Goal: Task Accomplishment & Management: Use online tool/utility

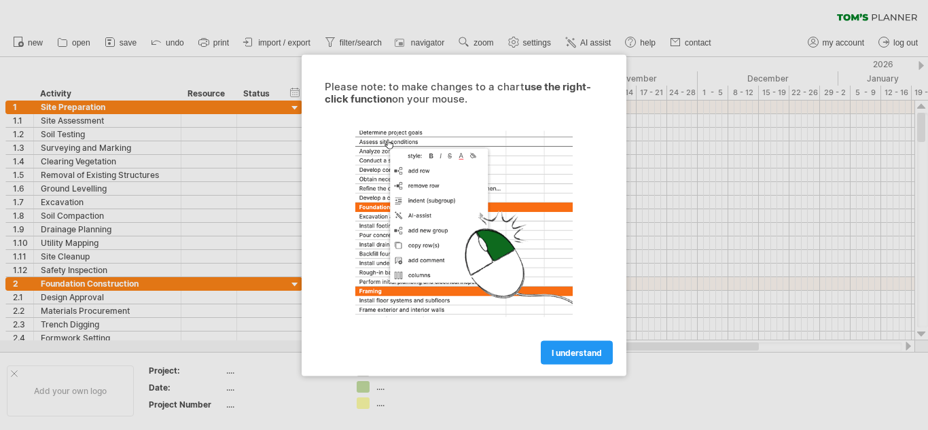
click at [111, 128] on div at bounding box center [464, 215] width 928 height 430
click at [232, 334] on div at bounding box center [464, 215] width 928 height 430
click at [13, 377] on div at bounding box center [464, 215] width 928 height 430
click at [435, 126] on div at bounding box center [464, 223] width 306 height 211
click at [553, 350] on span "I understand" at bounding box center [577, 352] width 50 height 10
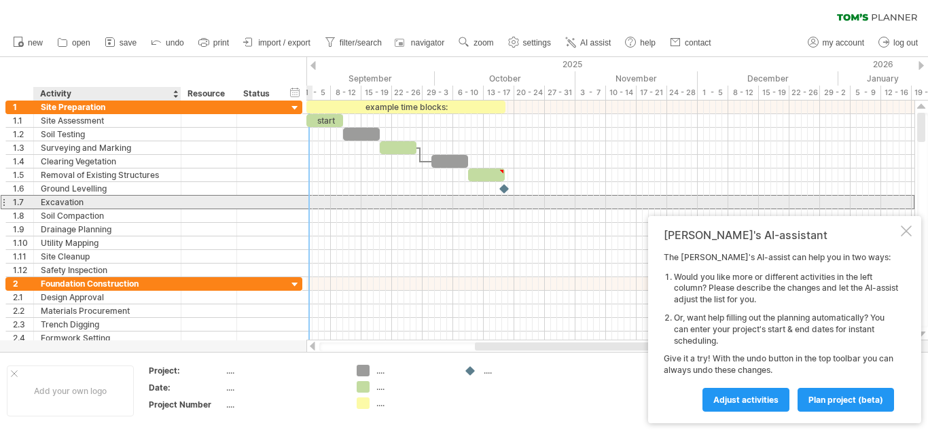
click at [105, 202] on div "Excavation" at bounding box center [107, 202] width 133 height 13
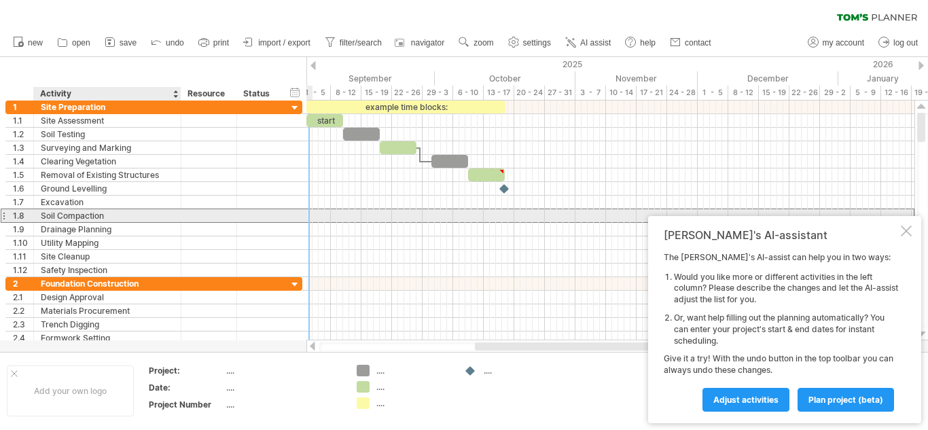
click at [115, 216] on div "Soil Compaction" at bounding box center [107, 215] width 133 height 13
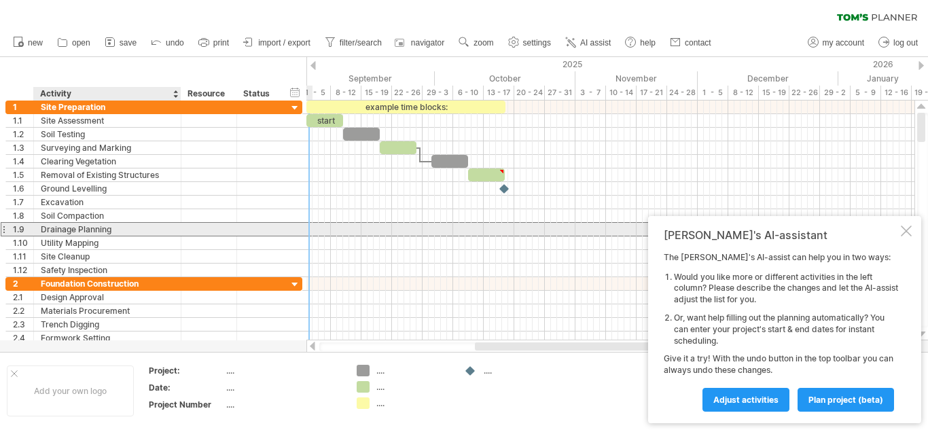
click at [112, 231] on div "Drainage Planning" at bounding box center [107, 229] width 133 height 13
